Goal: Task Accomplishment & Management: Manage account settings

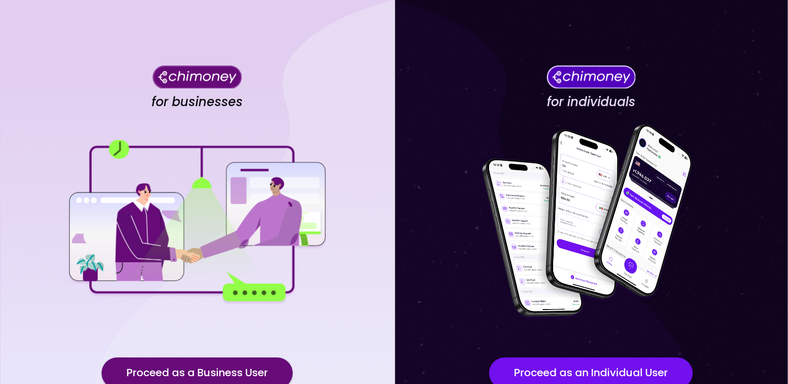
scroll to position [79, 0]
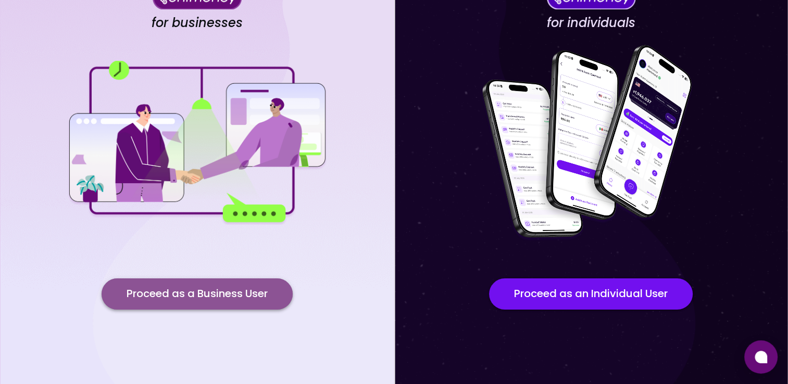
click at [235, 297] on button "Proceed as a Business User" at bounding box center [197, 294] width 191 height 31
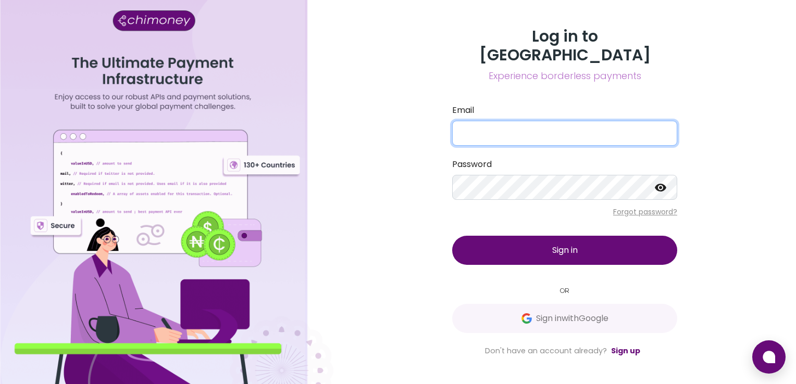
type input "compliance@opportunik.com"
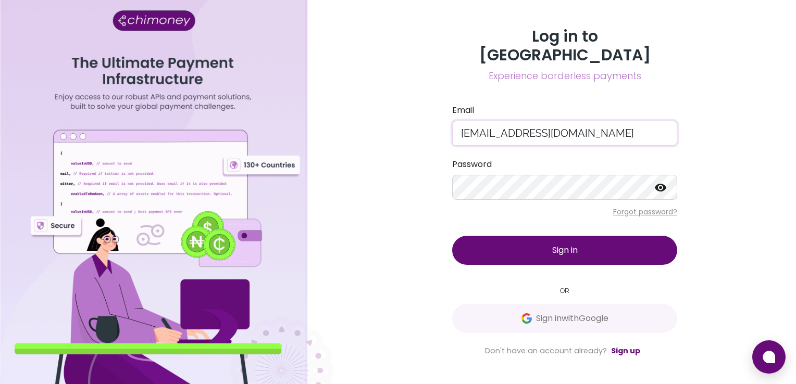
click at [570, 244] on span "Sign in" at bounding box center [565, 250] width 26 height 12
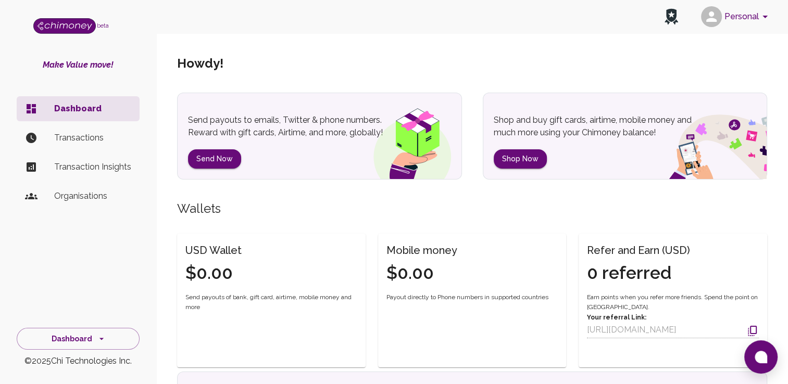
click at [81, 147] on li "Transactions" at bounding box center [78, 138] width 123 height 25
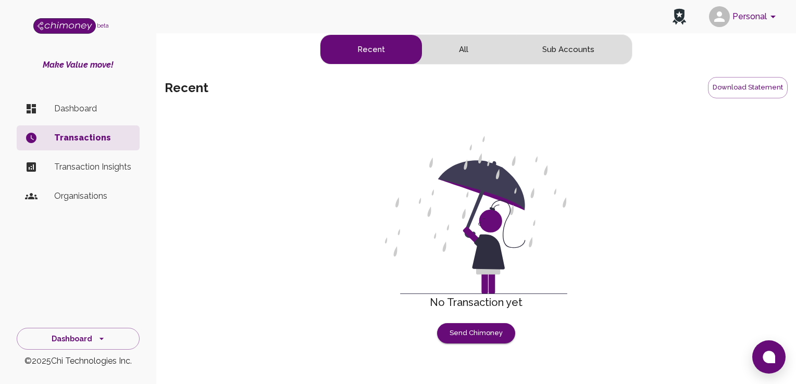
click at [469, 52] on button "All" at bounding box center [463, 49] width 83 height 29
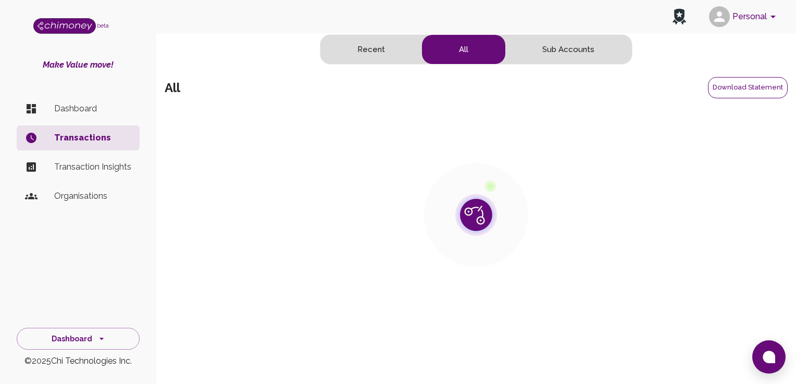
click at [749, 86] on button "Download Statement" at bounding box center [748, 87] width 80 height 21
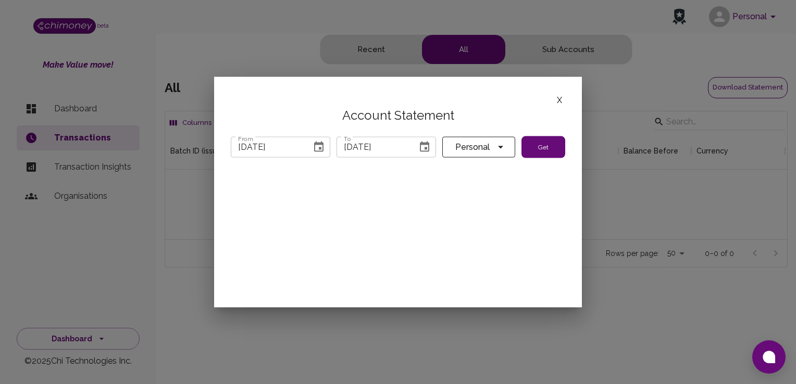
scroll to position [107, 614]
click at [559, 99] on button "X" at bounding box center [559, 101] width 11 height 14
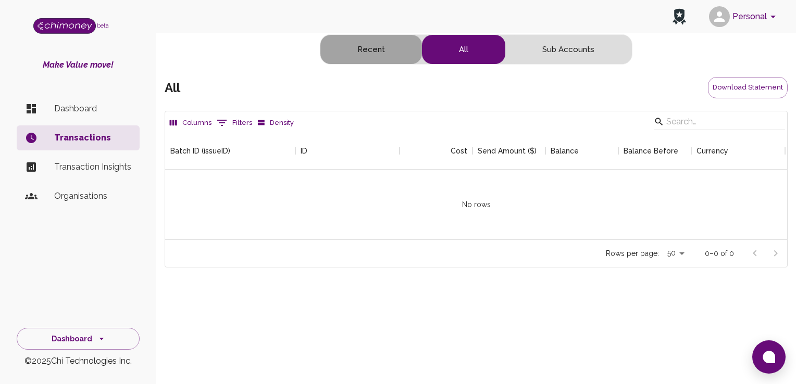
click at [362, 46] on button "Recent" at bounding box center [371, 49] width 102 height 29
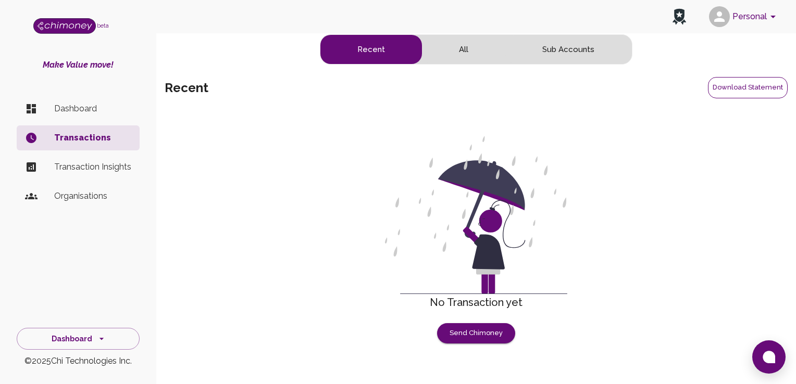
click at [754, 86] on button "Download Statement" at bounding box center [748, 87] width 80 height 21
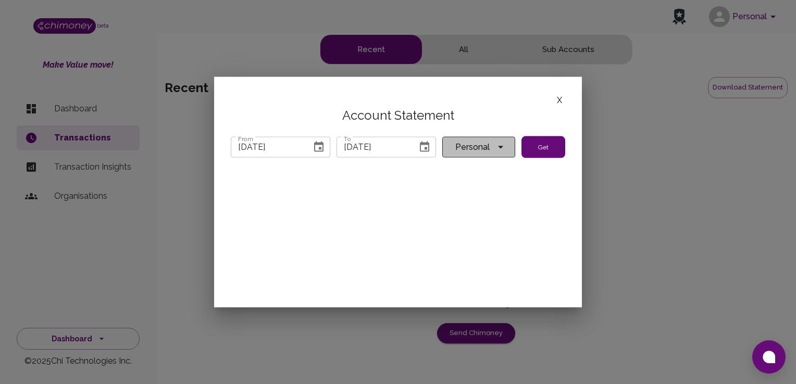
click at [492, 148] on span "Personal" at bounding box center [473, 147] width 44 height 15
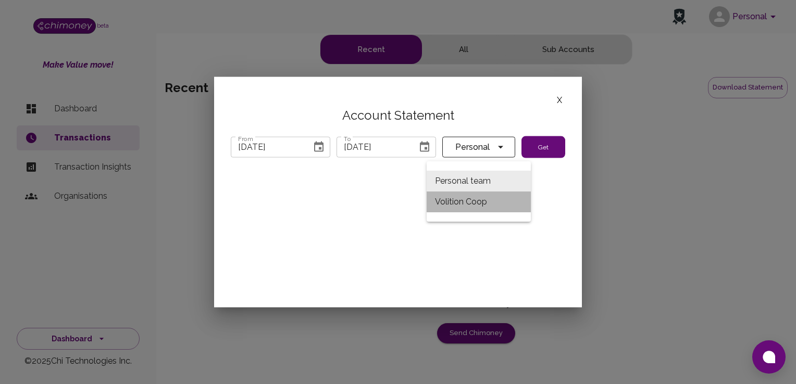
click at [486, 197] on li "Volition Coop" at bounding box center [479, 202] width 104 height 21
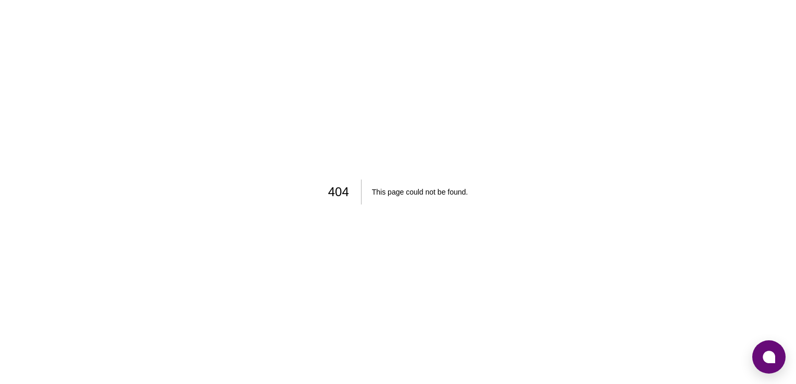
click at [322, 149] on div "404 This page could not be found ." at bounding box center [398, 192] width 796 height 384
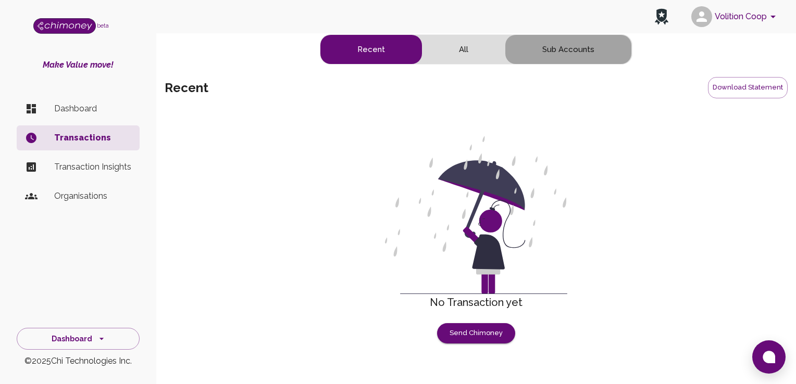
click at [572, 54] on button "Sub Accounts" at bounding box center [568, 49] width 126 height 29
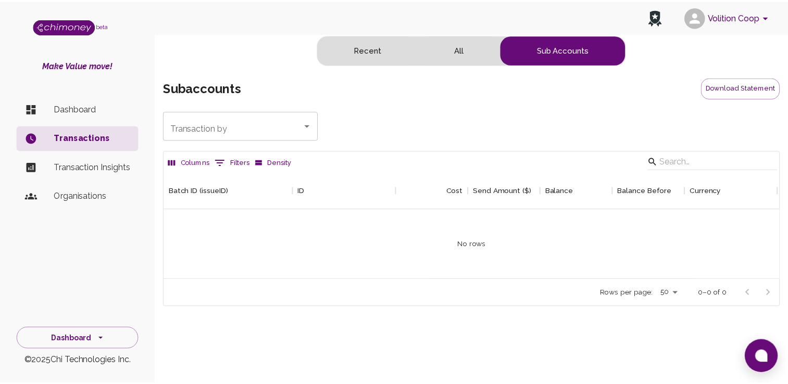
scroll to position [107, 614]
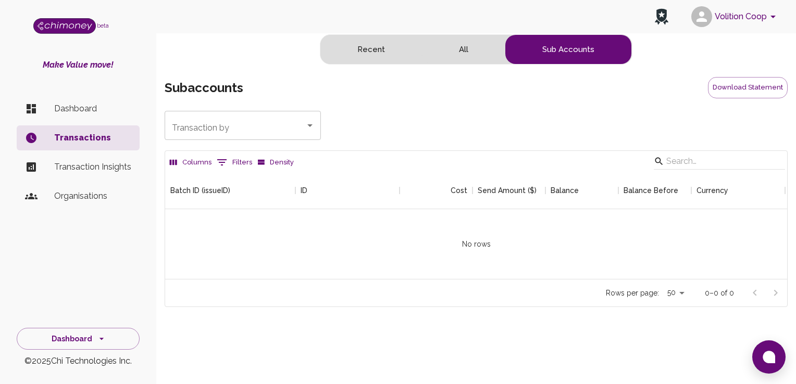
click at [76, 171] on p "Transaction Insights" at bounding box center [92, 167] width 77 height 13
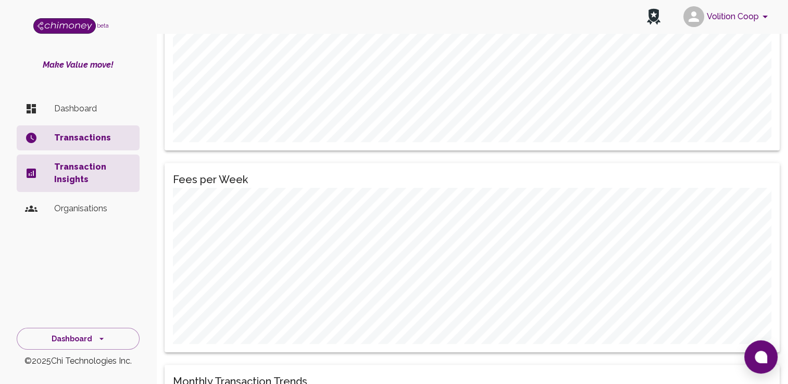
scroll to position [350, 0]
click at [80, 99] on li "Dashboard" at bounding box center [78, 108] width 123 height 25
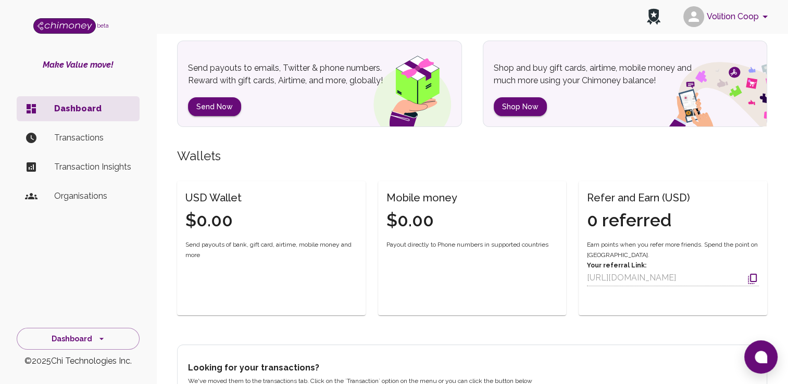
scroll to position [204, 0]
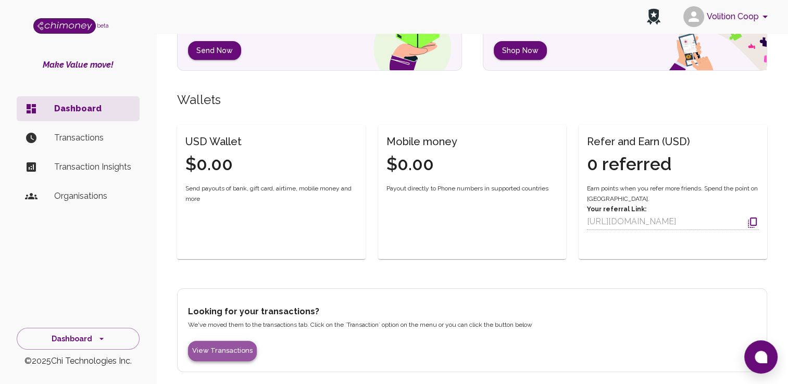
click at [234, 349] on button "View Transactions" at bounding box center [222, 351] width 69 height 20
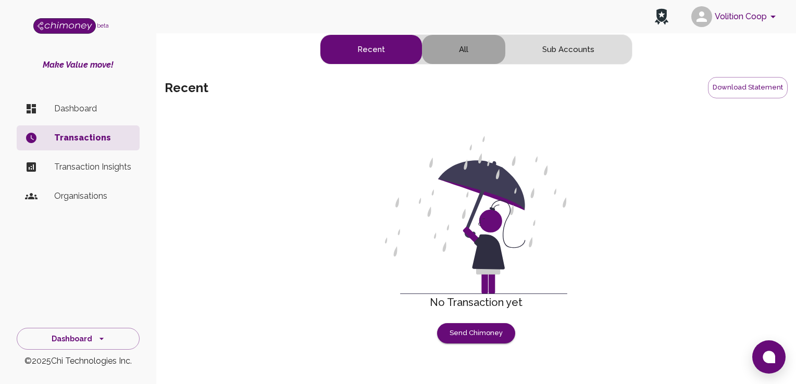
click at [467, 40] on button "All" at bounding box center [463, 49] width 83 height 29
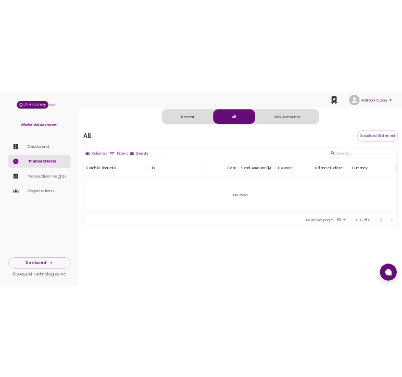
scroll to position [107, 614]
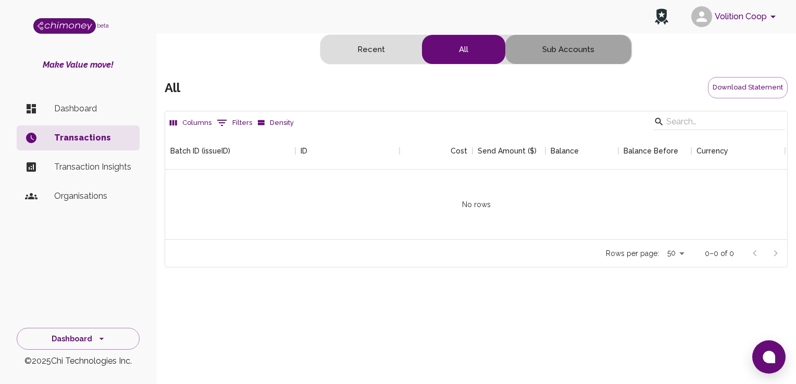
click at [571, 61] on button "Sub Accounts" at bounding box center [568, 49] width 126 height 29
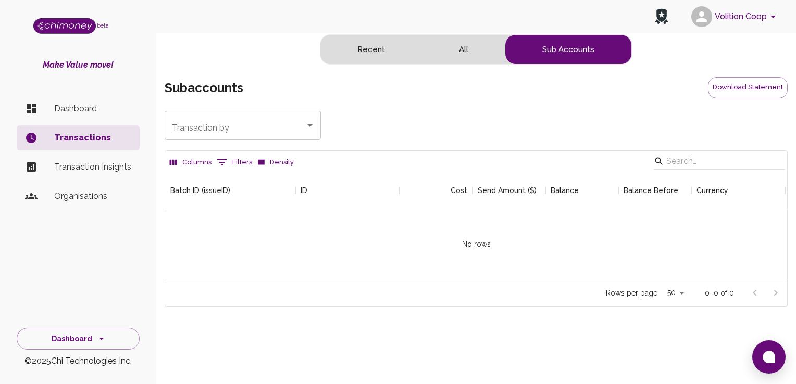
click at [458, 43] on button "All" at bounding box center [463, 49] width 83 height 29
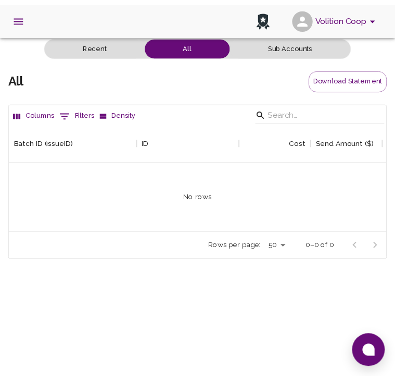
scroll to position [8, 8]
